Goal: Book appointment/travel/reservation

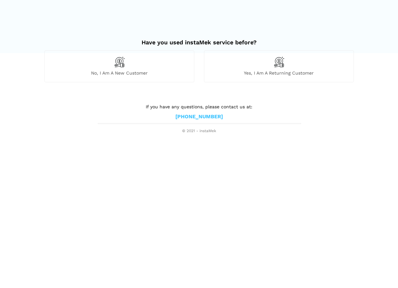
click at [260, 71] on span "Yes, I am a returning customer" at bounding box center [278, 73] width 149 height 6
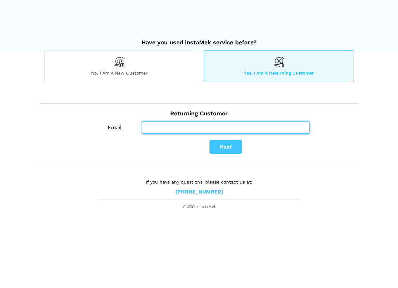
click at [190, 124] on input "Email" at bounding box center [226, 128] width 168 height 12
type input "[PERSON_NAME][EMAIL_ADDRESS][PERSON_NAME][DOMAIN_NAME]"
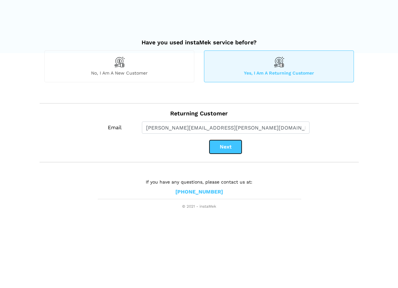
click at [225, 149] on button "Next" at bounding box center [225, 147] width 32 height 14
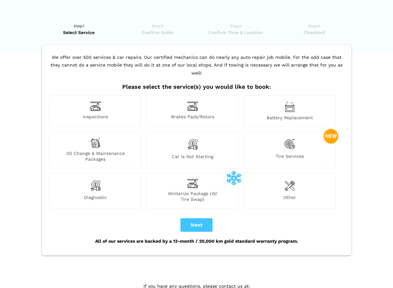
click at [100, 114] on span "Inspections" at bounding box center [96, 117] width 92 height 7
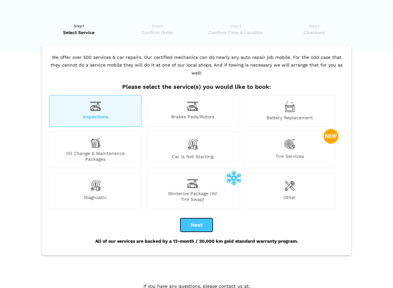
click at [195, 221] on button "Next" at bounding box center [197, 225] width 32 height 14
checkbox input "true"
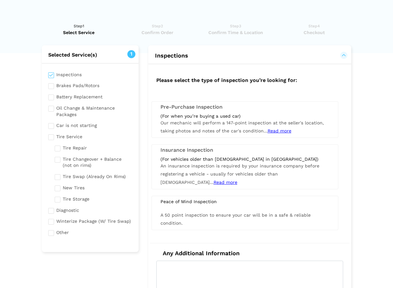
click at [203, 123] on span "Our mechanic will perform a 147-point inspection at the seller's location, taki…" at bounding box center [242, 126] width 163 height 13
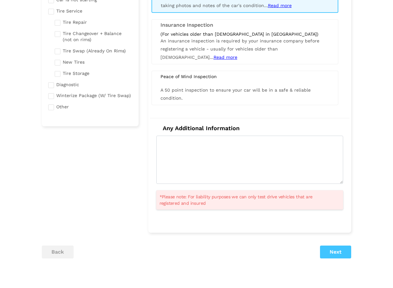
scroll to position [161, 0]
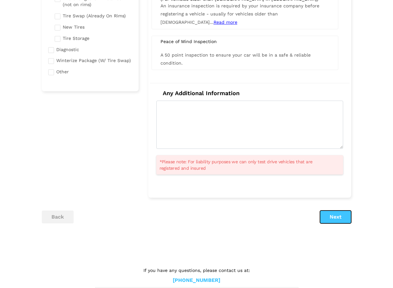
click at [326, 213] on button "Next" at bounding box center [335, 217] width 31 height 13
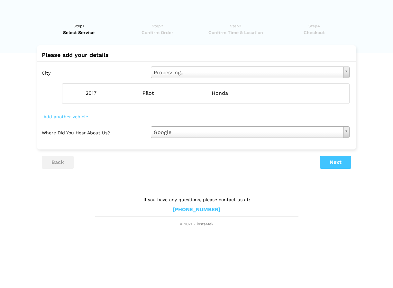
scroll to position [0, 0]
click at [79, 117] on span "Add another vehicle" at bounding box center [68, 116] width 48 height 9
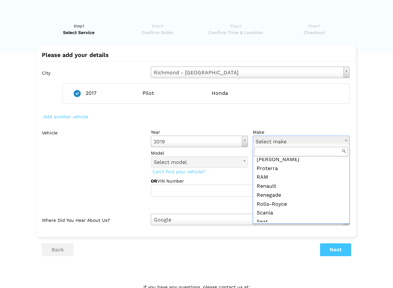
scroll to position [804, 0]
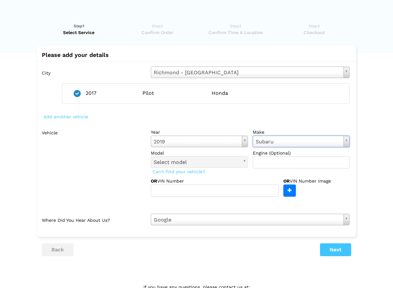
click at [221, 155] on label "model" at bounding box center [199, 153] width 97 height 6
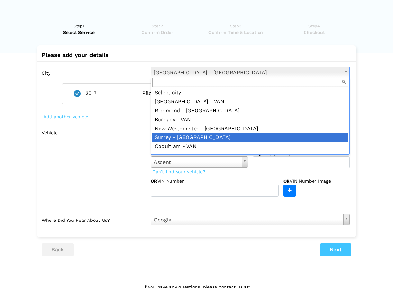
scroll to position [0, 0]
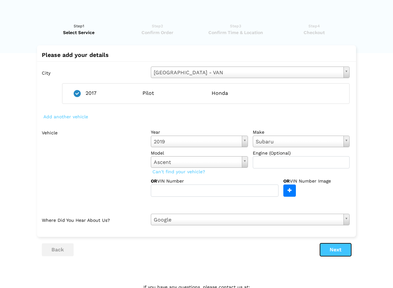
click at [334, 252] on button "Next" at bounding box center [335, 250] width 31 height 13
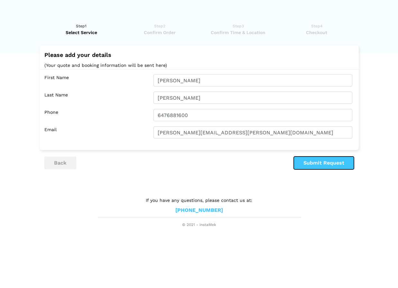
click at [340, 165] on button "Submit Request" at bounding box center [324, 163] width 60 height 13
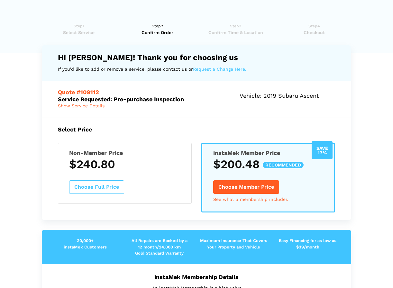
click at [260, 189] on button "Choose Member Price" at bounding box center [246, 188] width 66 height 14
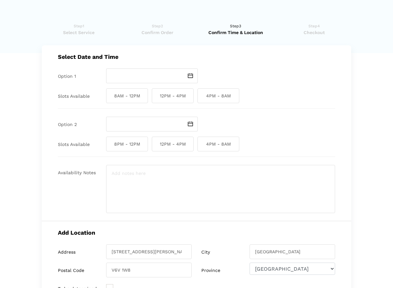
click at [191, 78] on img at bounding box center [190, 75] width 5 height 5
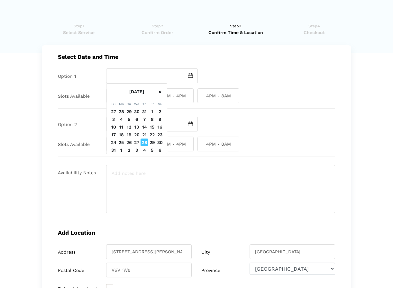
click at [153, 143] on td "29" at bounding box center [152, 143] width 8 height 8
type input "[DATE]"
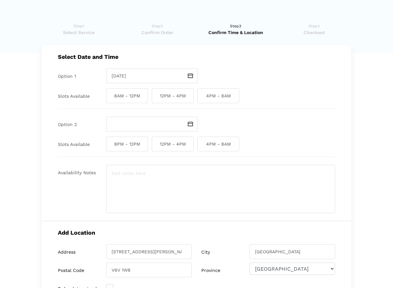
click at [136, 99] on span "8AM - 12PM" at bounding box center [127, 95] width 42 height 15
click at [110, 99] on input "8AM - 12PM" at bounding box center [108, 95] width 4 height 15
checkbox input "true"
click at [192, 124] on img at bounding box center [190, 124] width 5 height 5
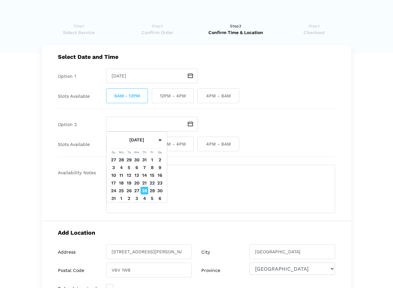
click at [152, 192] on td "29" at bounding box center [152, 191] width 8 height 8
type input "[DATE]"
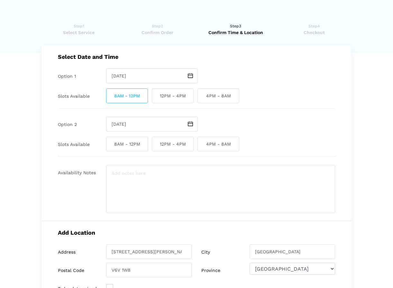
click at [175, 145] on span "12PM - 4PM" at bounding box center [173, 144] width 42 height 15
click at [156, 145] on input "12PM - 4PM" at bounding box center [154, 144] width 4 height 15
checkbox input "true"
click at [160, 183] on textarea at bounding box center [220, 189] width 229 height 48
type textarea "W"
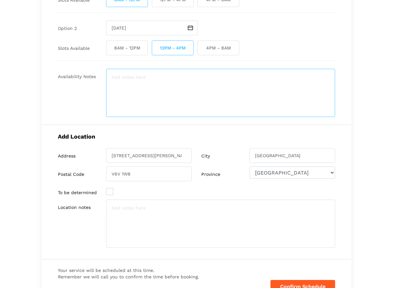
scroll to position [97, 0]
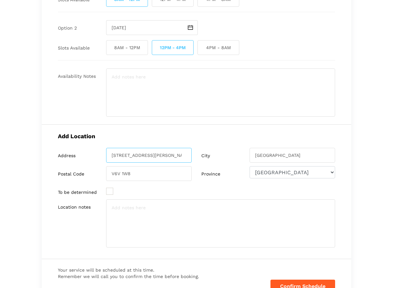
click at [183, 156] on input "[STREET_ADDRESS][PERSON_NAME]" at bounding box center [149, 155] width 86 height 15
click at [327, 157] on input "[GEOGRAPHIC_DATA]" at bounding box center [293, 155] width 86 height 15
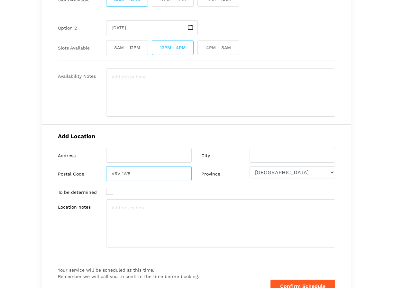
drag, startPoint x: 180, startPoint y: 173, endPoint x: 69, endPoint y: 178, distance: 111.8
click at [69, 178] on div "Postal Code V6V 1W8" at bounding box center [125, 173] width 134 height 15
drag, startPoint x: 131, startPoint y: 159, endPoint x: 133, endPoint y: 171, distance: 11.4
click at [131, 159] on input "search" at bounding box center [149, 155] width 86 height 15
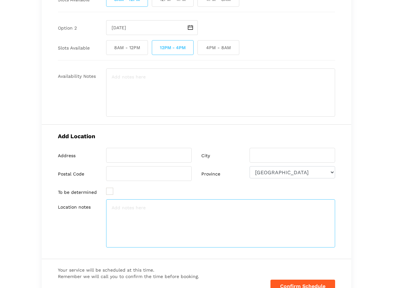
click at [131, 211] on textarea at bounding box center [220, 223] width 229 height 48
paste textarea "[STREET_ADDRESS]"
drag, startPoint x: 112, startPoint y: 209, endPoint x: 146, endPoint y: 207, distance: 34.1
click at [146, 207] on textarea "[STREET_ADDRESS]" at bounding box center [220, 223] width 229 height 48
type textarea "[STREET_ADDRESS]"
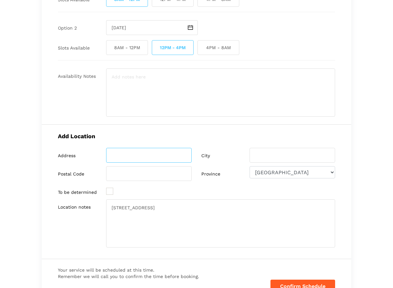
click at [122, 158] on input "search" at bounding box center [149, 155] width 86 height 15
paste input "[STREET_ADDRESS]"
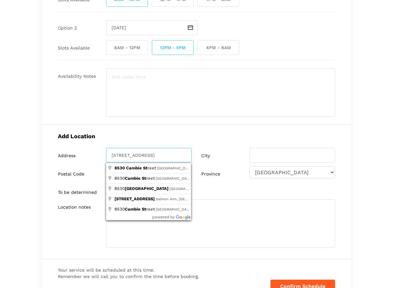
type input "[STREET_ADDRESS]"
click at [266, 151] on input "search" at bounding box center [293, 155] width 86 height 15
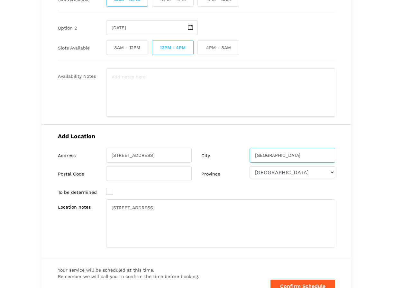
type input "[GEOGRAPHIC_DATA]"
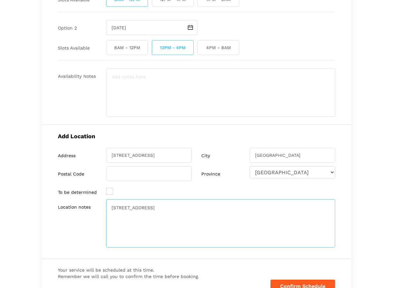
drag, startPoint x: 215, startPoint y: 207, endPoint x: 184, endPoint y: 207, distance: 30.9
click at [184, 207] on textarea "[STREET_ADDRESS]" at bounding box center [220, 223] width 229 height 48
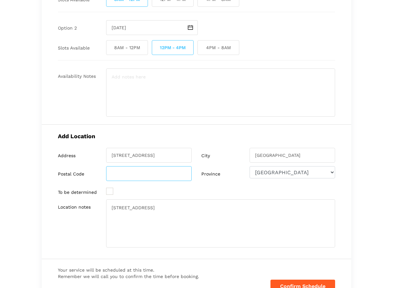
click at [142, 175] on input "search" at bounding box center [149, 173] width 86 height 15
paste input "V6P 6N6"
type input "V6P 6N6"
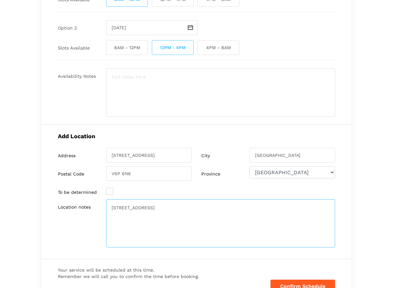
drag, startPoint x: 212, startPoint y: 206, endPoint x: 51, endPoint y: 200, distance: 161.3
click at [54, 203] on div "Add Location Address [STREET_ADDRESS] City [GEOGRAPHIC_DATA] Postal Code V6P 6N…" at bounding box center [197, 192] width 310 height 134
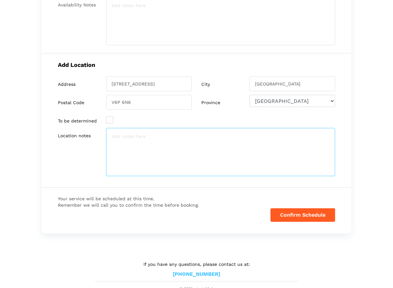
scroll to position [172, 0]
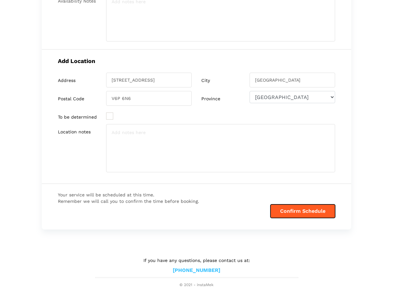
click at [310, 212] on button "Confirm Schedule" at bounding box center [303, 212] width 65 height 14
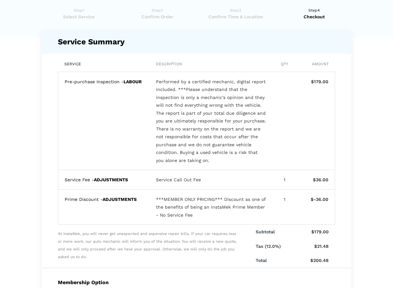
scroll to position [241, 0]
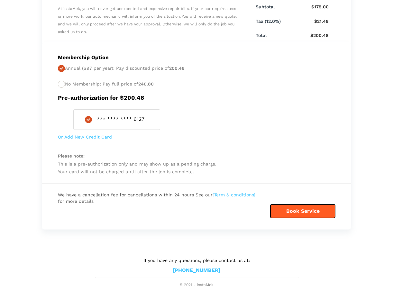
click at [294, 213] on button "Book Service" at bounding box center [303, 212] width 65 height 14
